Goal: Complete application form

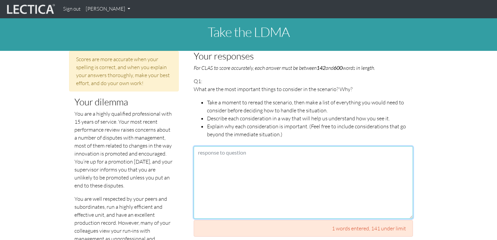
click at [246, 171] on textarea at bounding box center [303, 182] width 219 height 72
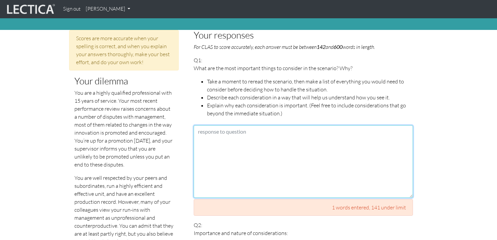
scroll to position [11, 0]
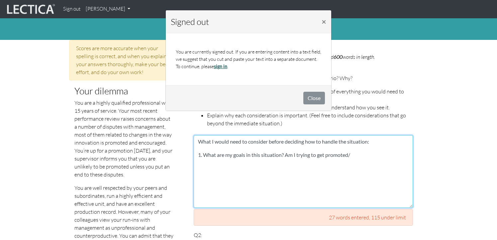
type textarea "What I would need to consider before deciding how to handle the situation: 1. W…"
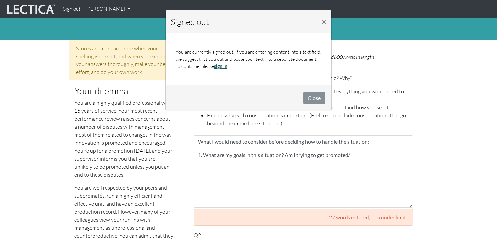
click at [224, 65] on link "sign in" at bounding box center [220, 66] width 13 height 6
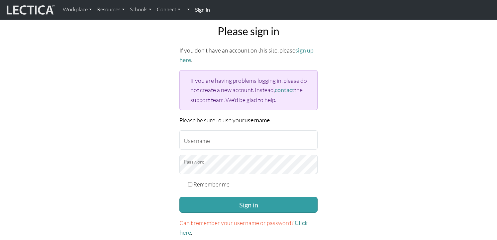
scroll to position [32, 0]
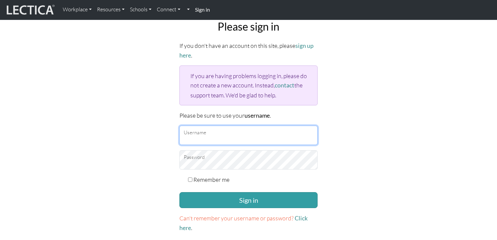
click at [210, 138] on input "Username" at bounding box center [248, 135] width 138 height 19
type input "aliceely@google.com"
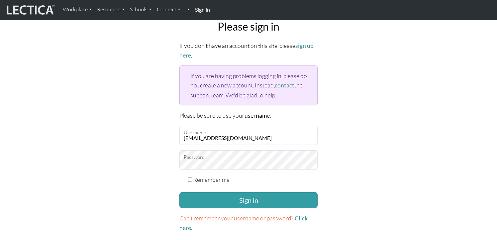
click at [236, 208] on form "If you don't have an account on this site, please sign up here . If you are hav…" at bounding box center [248, 137] width 138 height 192
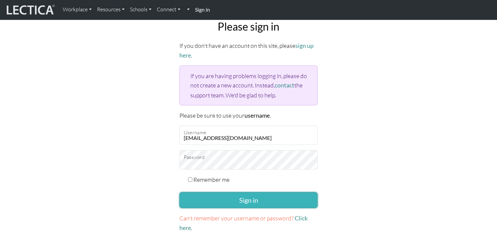
click at [238, 195] on button "Sign in" at bounding box center [248, 200] width 138 height 16
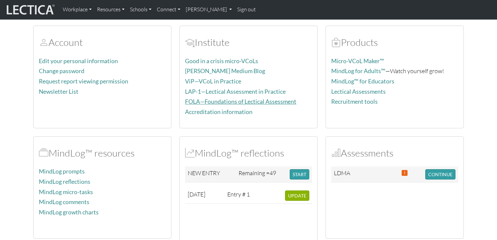
scroll to position [46, 0]
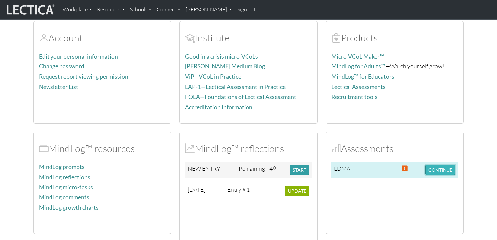
click at [440, 166] on button "CONTINUE" at bounding box center [440, 169] width 30 height 10
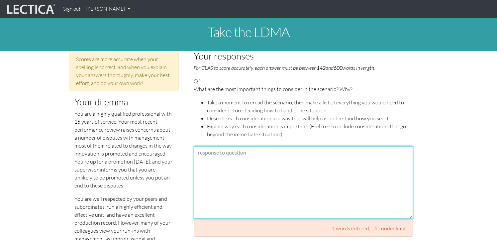
click at [267, 149] on textarea at bounding box center [303, 182] width 219 height 72
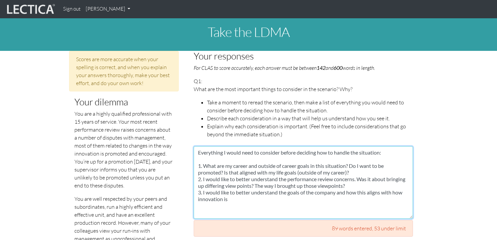
click at [248, 152] on textarea "Everything I would need to consider before deciding how to handle the situation…" at bounding box center [303, 182] width 219 height 72
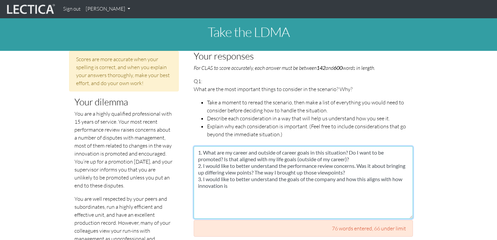
click at [258, 186] on textarea "1. What are my career and outside of career goals in this situation? Do I want …" at bounding box center [303, 182] width 219 height 72
click at [402, 180] on textarea "1. What are my career and outside of career goals in this situation? Do I want …" at bounding box center [303, 182] width 219 height 72
click at [348, 187] on textarea "1. What are my career and outside of career goals in this situation? Do I want …" at bounding box center [303, 182] width 219 height 72
click at [308, 192] on textarea "1. What are my career and outside of career goals in this situation? Do I want …" at bounding box center [303, 182] width 219 height 72
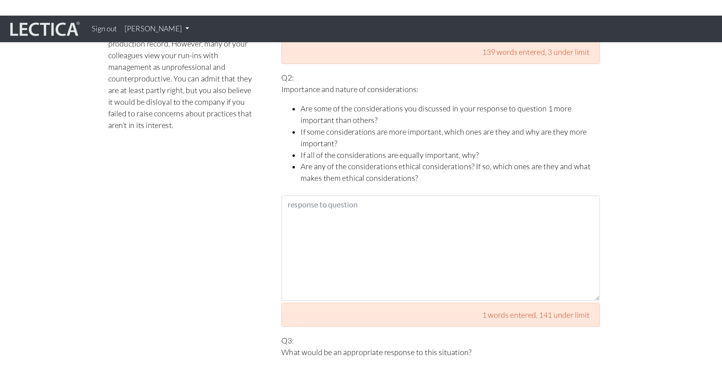
scroll to position [204, 0]
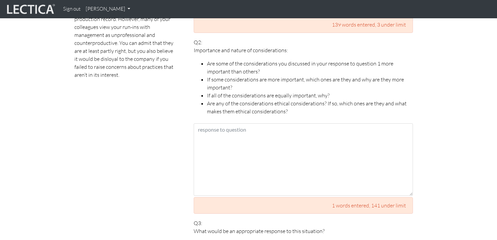
type textarea "1. What are my career and outside of career goals in this situation? Do I want …"
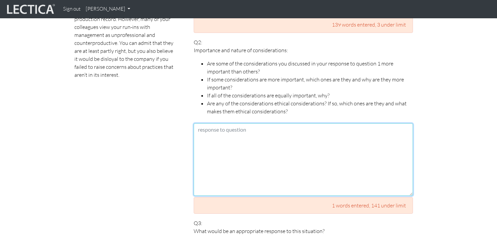
click at [222, 138] on textarea at bounding box center [303, 159] width 219 height 72
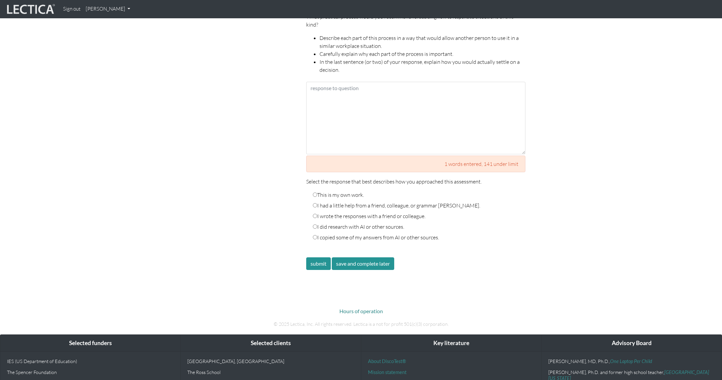
scroll to position [821, 0]
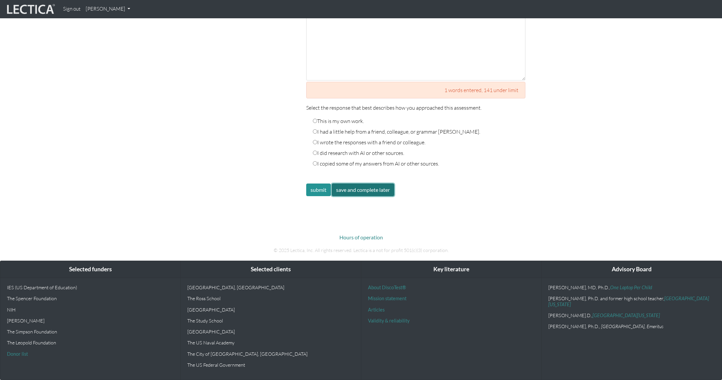
click at [371, 188] on button "save and complete later" at bounding box center [363, 189] width 62 height 13
